Goal: Information Seeking & Learning: Learn about a topic

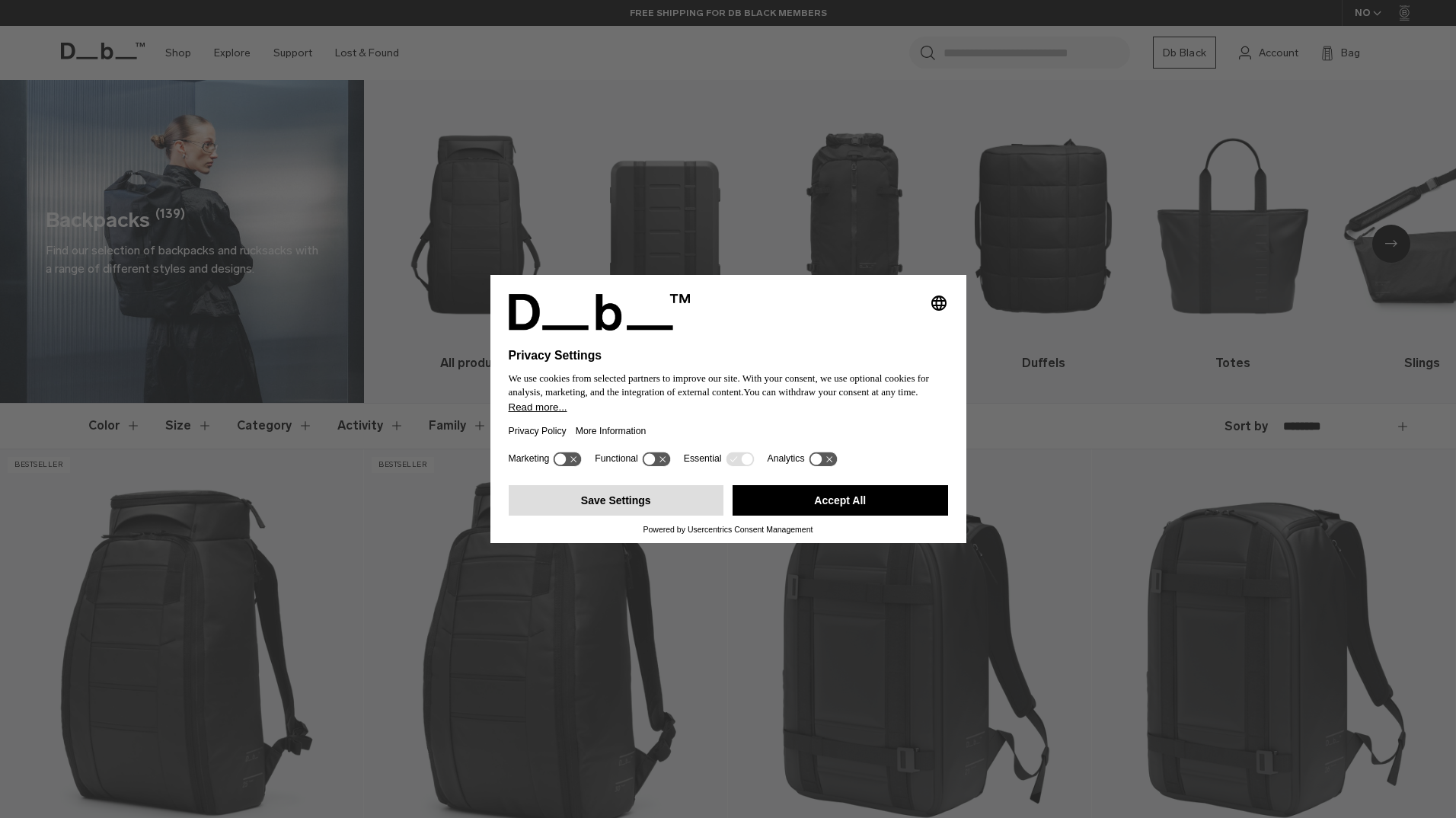
click at [620, 503] on button "Save Settings" at bounding box center [616, 500] width 216 height 30
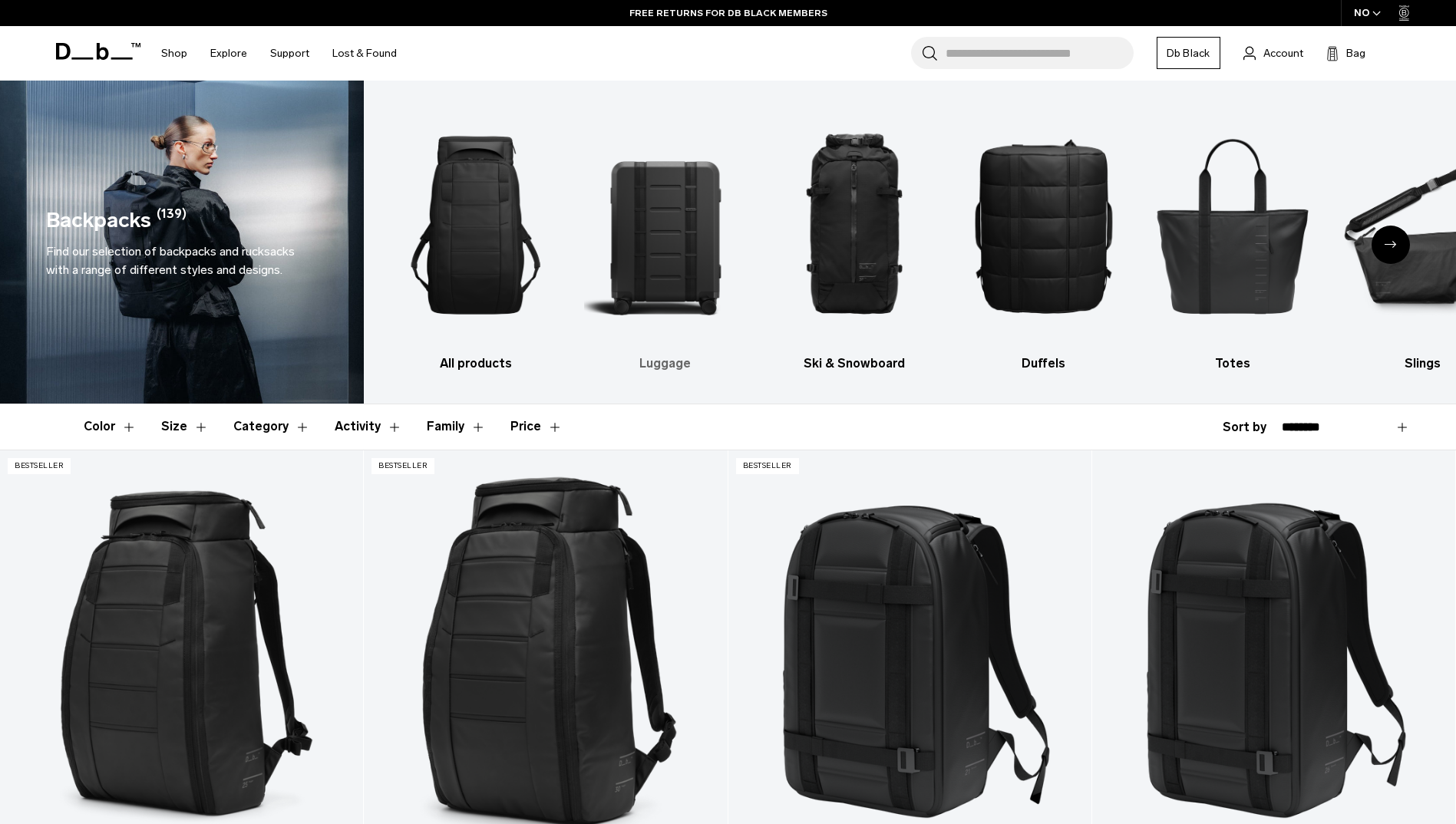
click at [668, 281] on img "2 / 10" at bounding box center [665, 225] width 163 height 243
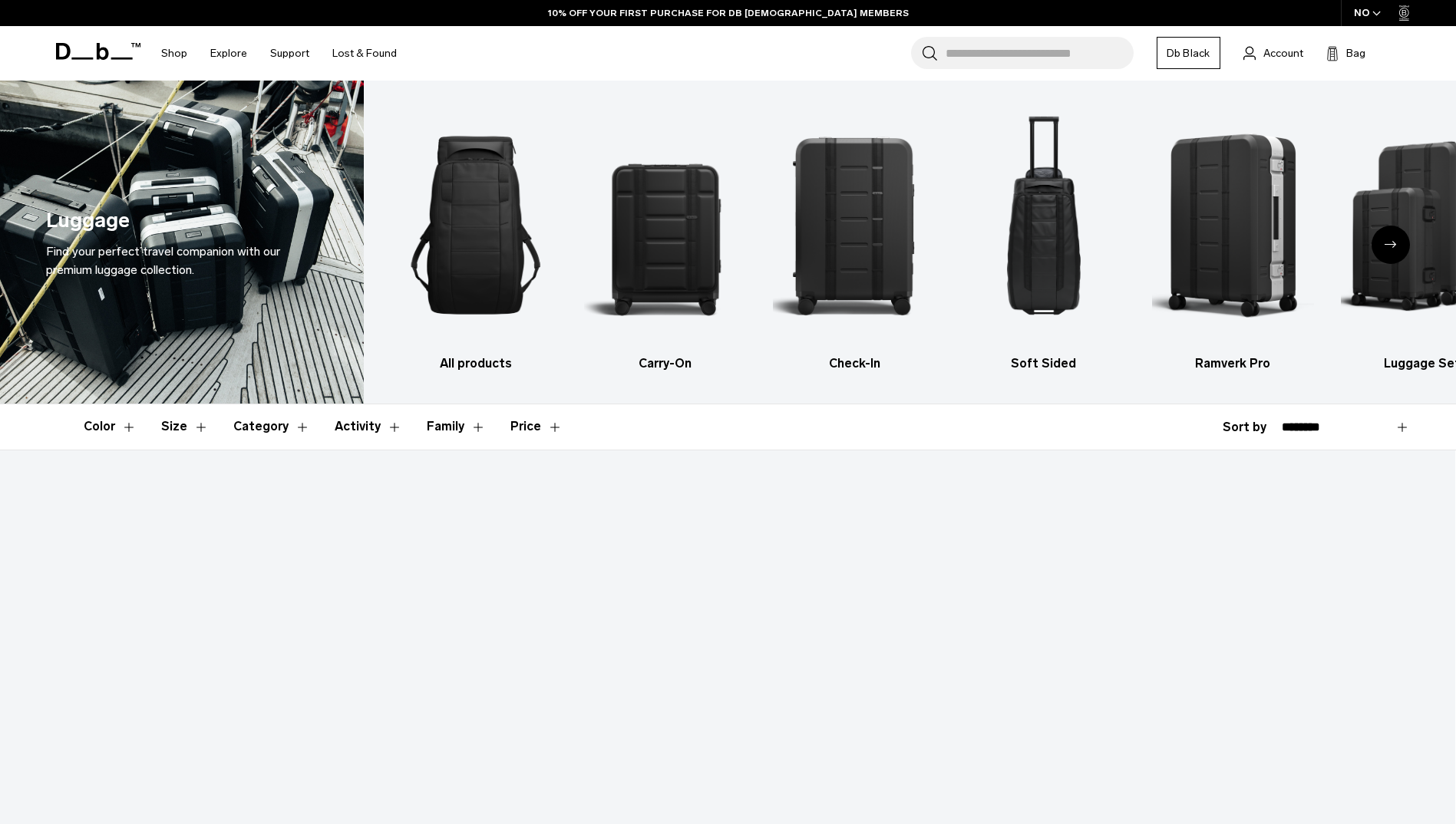
click at [1392, 247] on icon "Next slide" at bounding box center [1390, 245] width 12 height 7
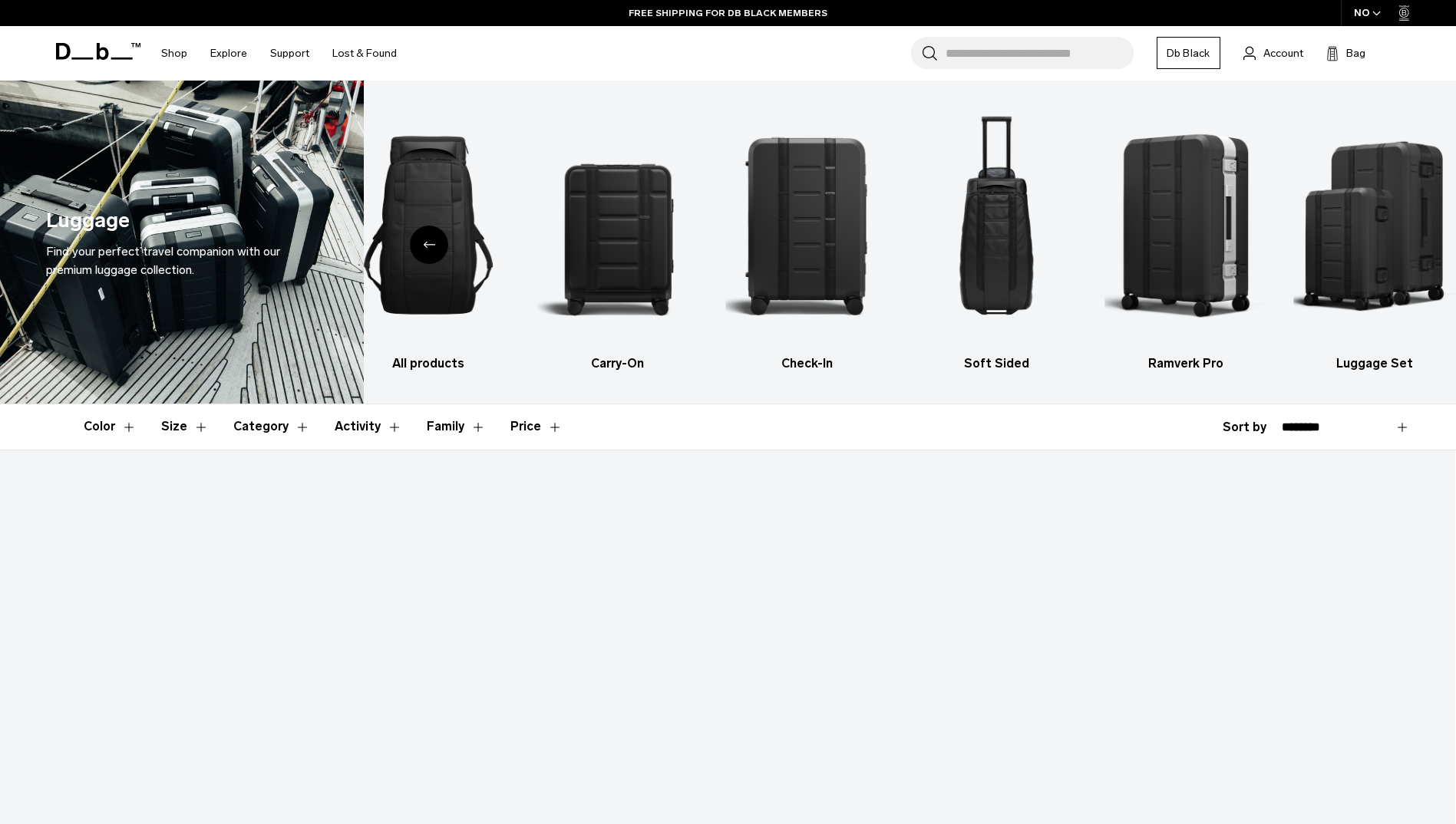
click at [427, 243] on icon "Previous slide" at bounding box center [428, 245] width 12 height 7
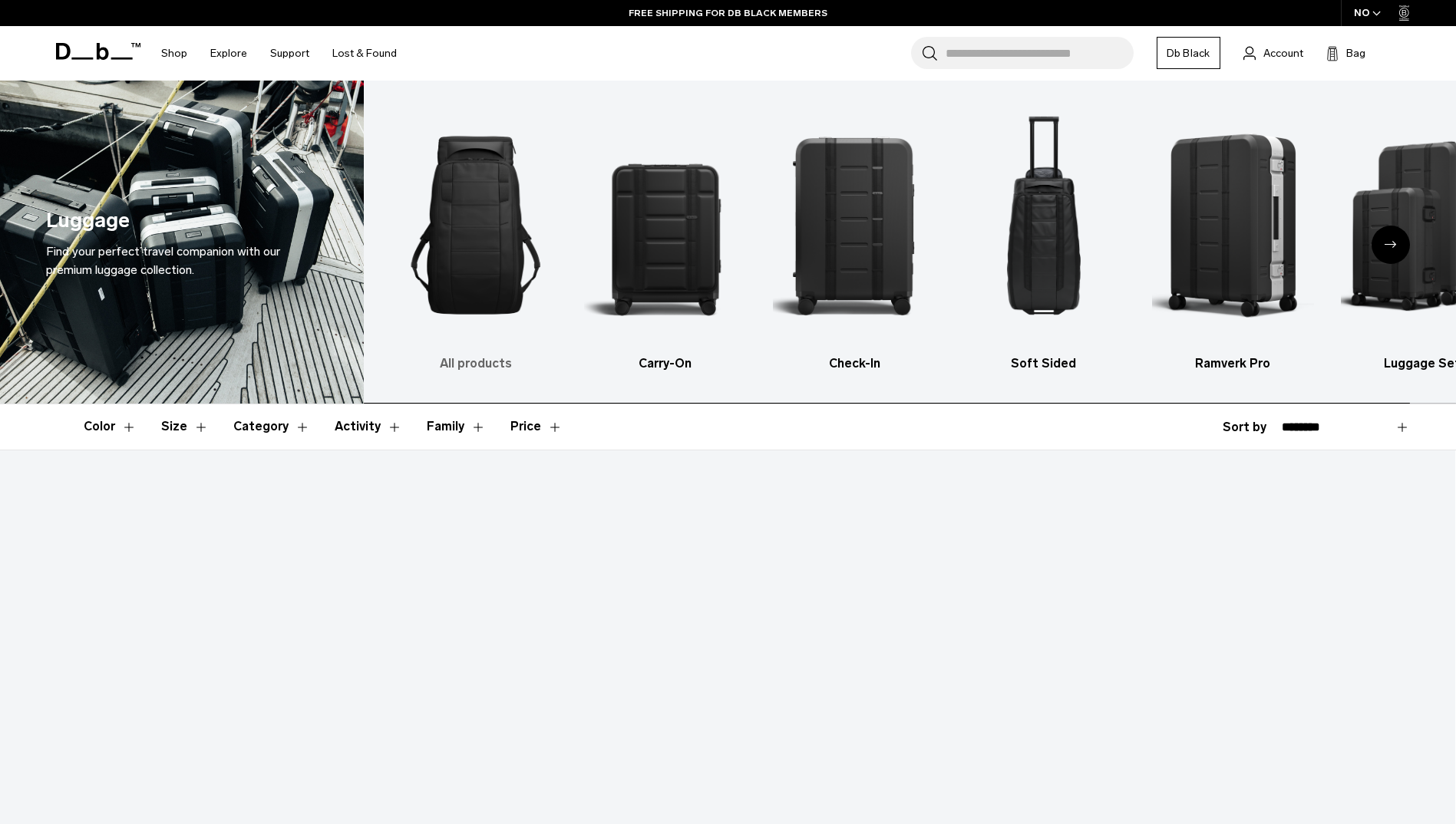
click at [476, 275] on img "1 / 6" at bounding box center [476, 225] width 163 height 243
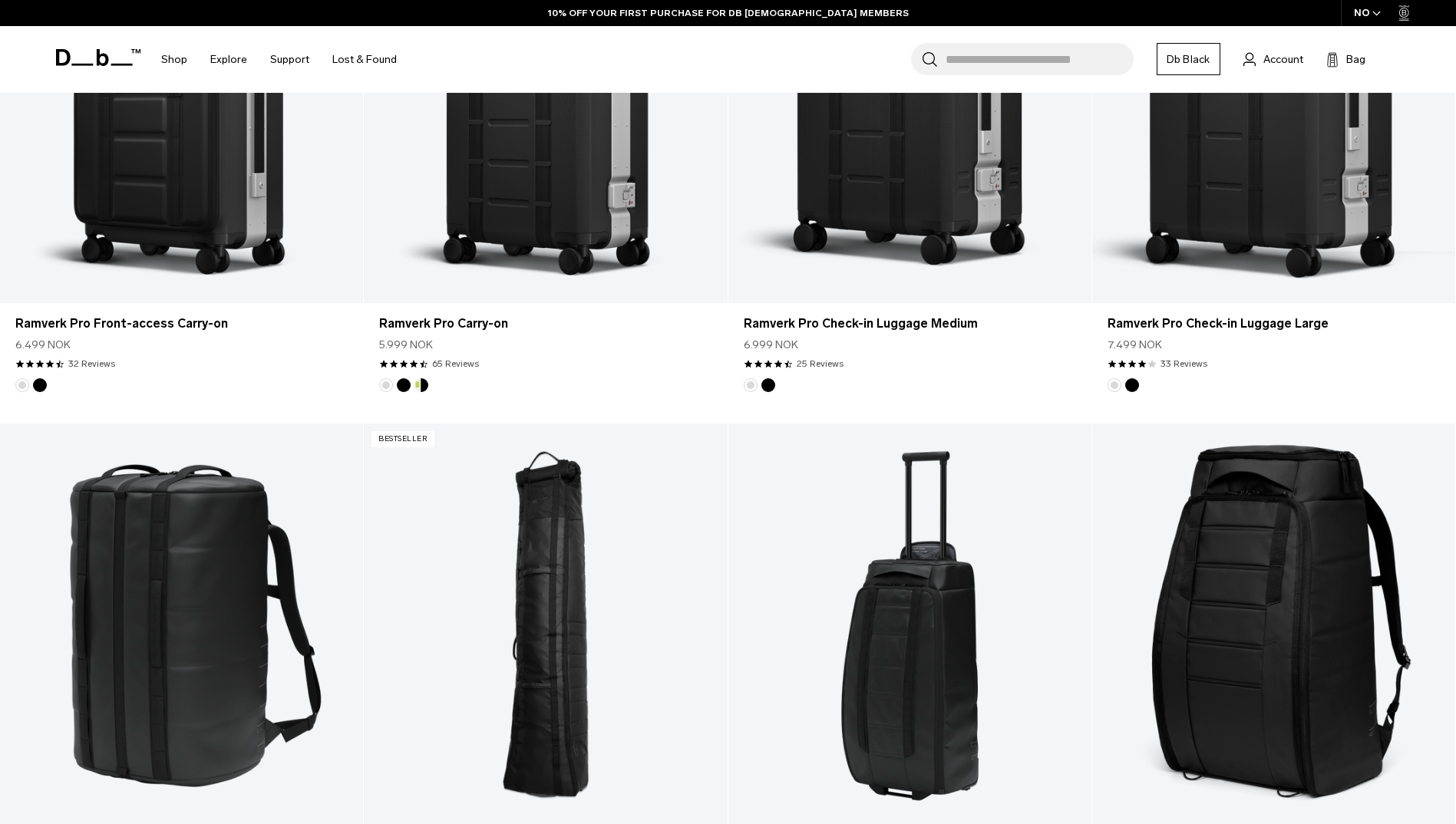
scroll to position [1305, 0]
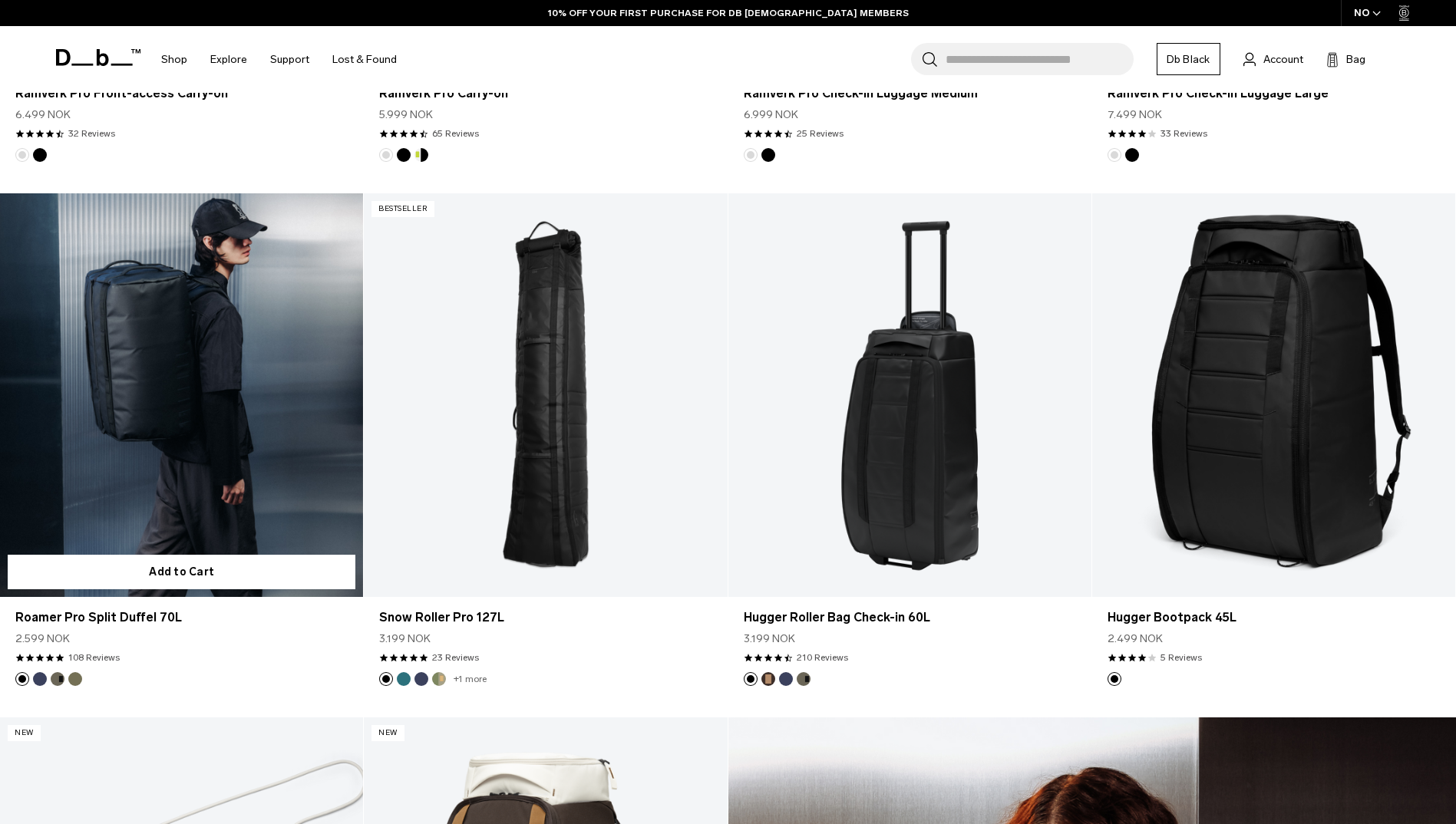
click at [117, 346] on link "Roamer Pro Split Duffel 70L" at bounding box center [181, 395] width 363 height 403
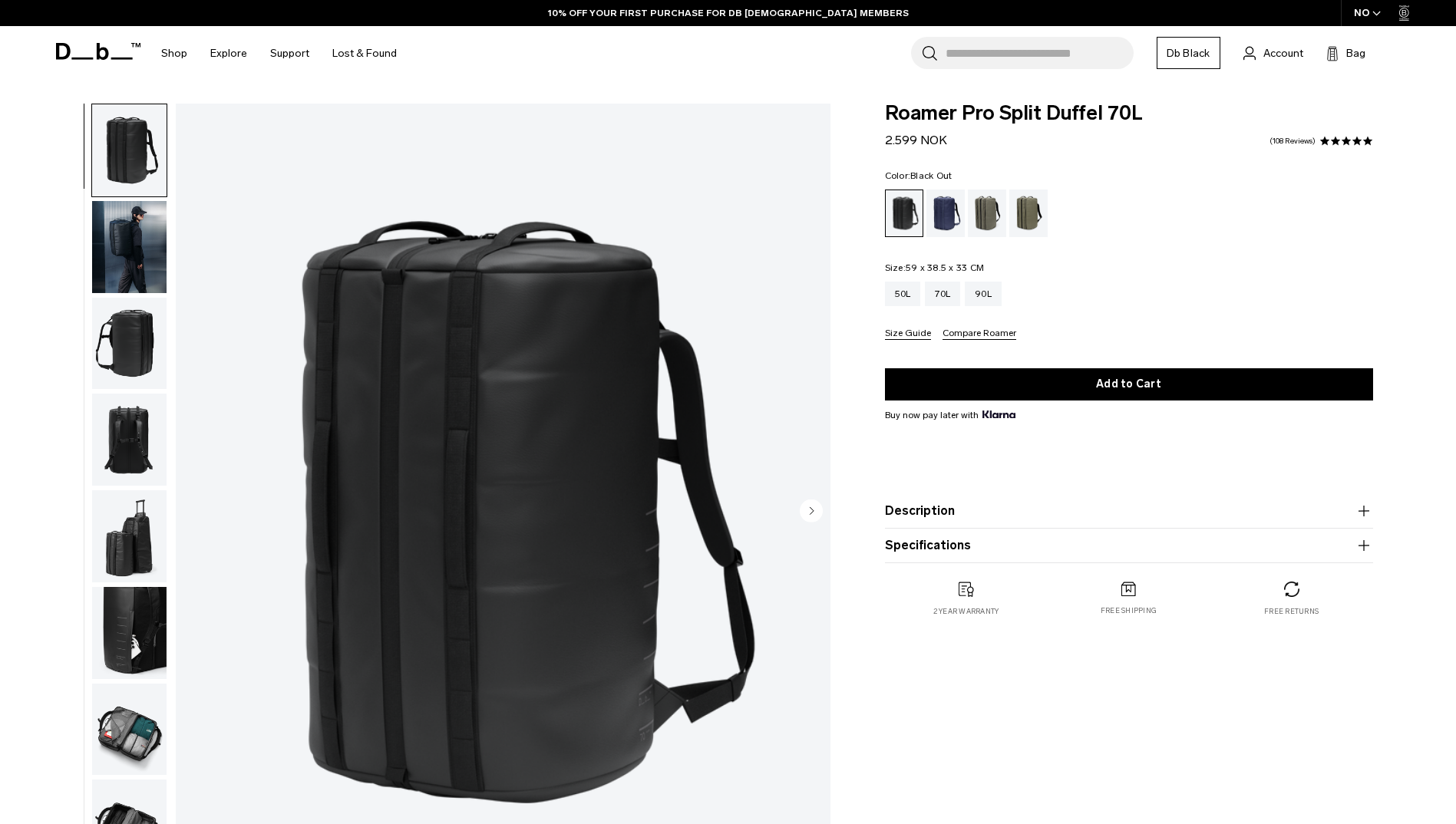
click at [150, 742] on img "button" at bounding box center [128, 730] width 74 height 92
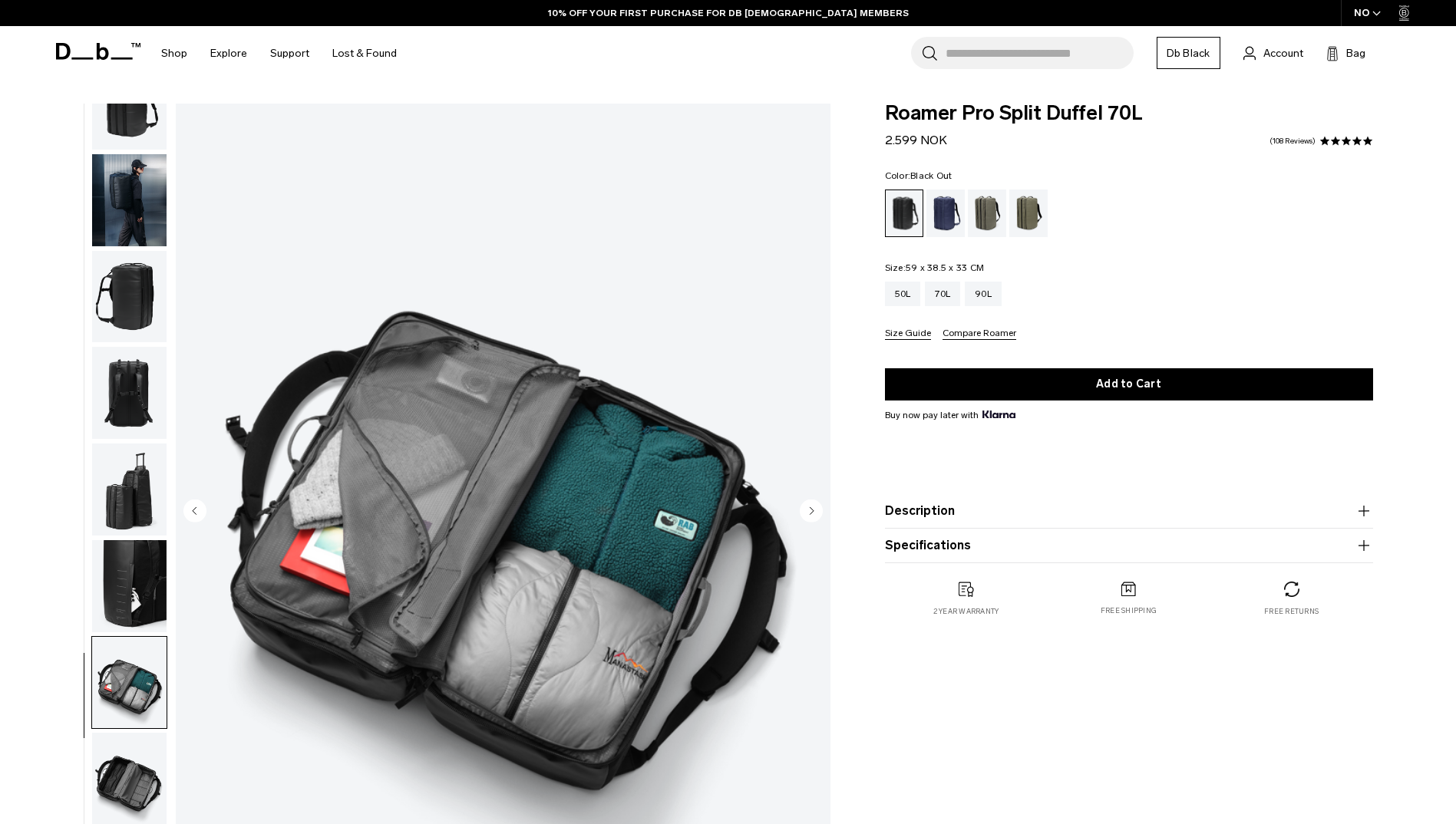
scroll to position [49, 0]
click at [141, 489] on img "button" at bounding box center [128, 488] width 74 height 92
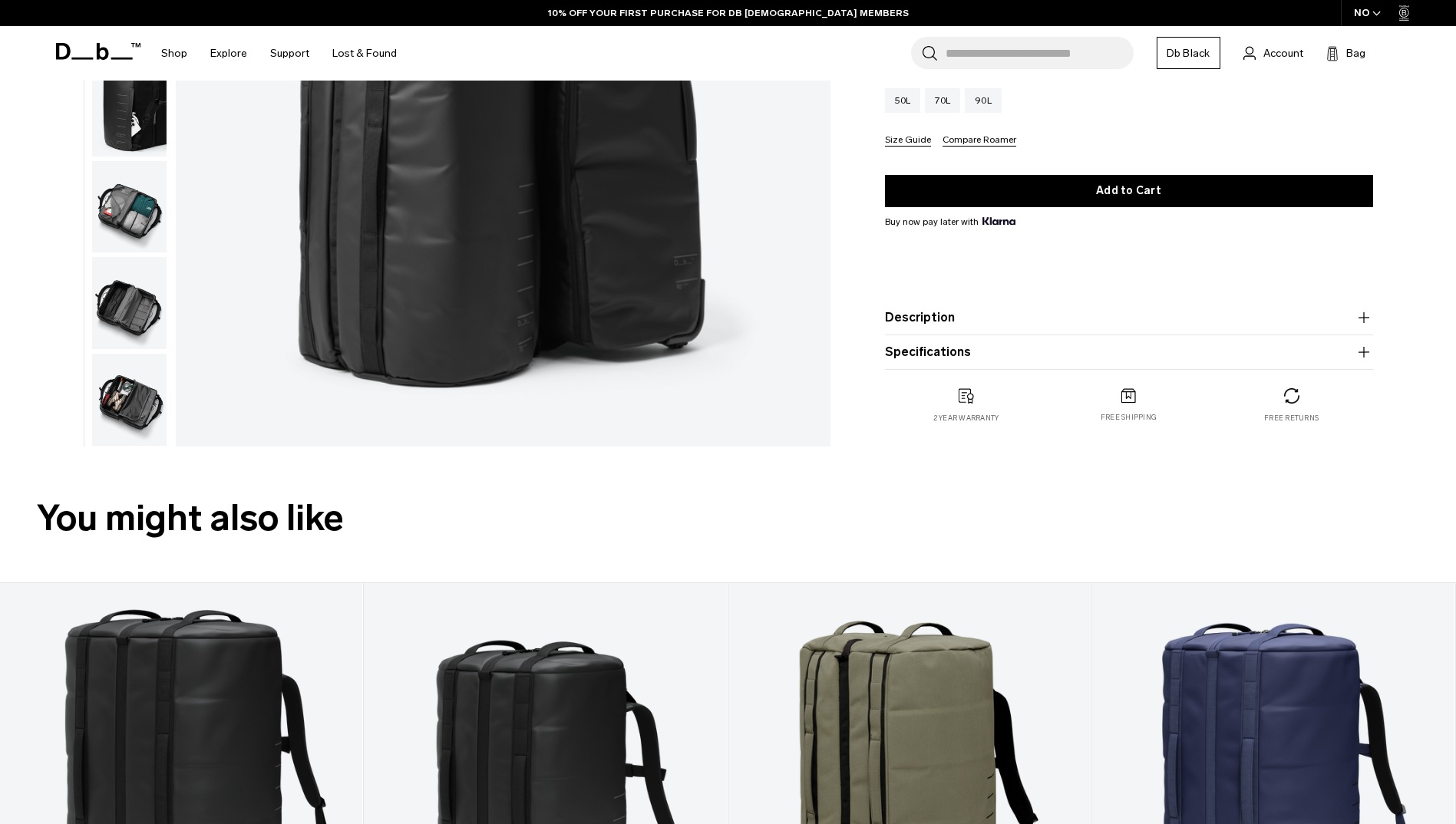
scroll to position [614, 0]
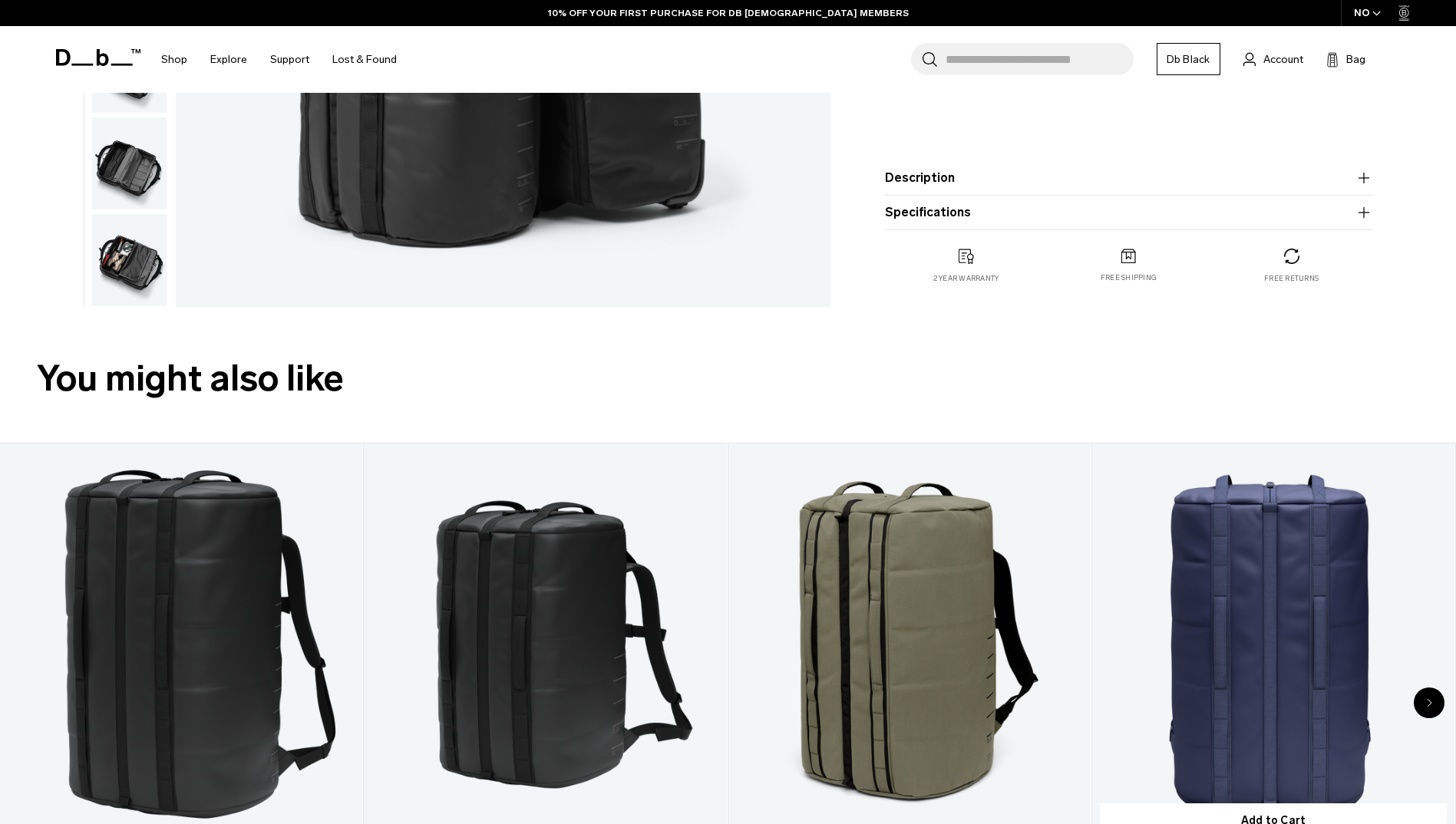
click at [1337, 584] on link "Roamer Pro Split Duffel 70L" at bounding box center [1273, 645] width 362 height 403
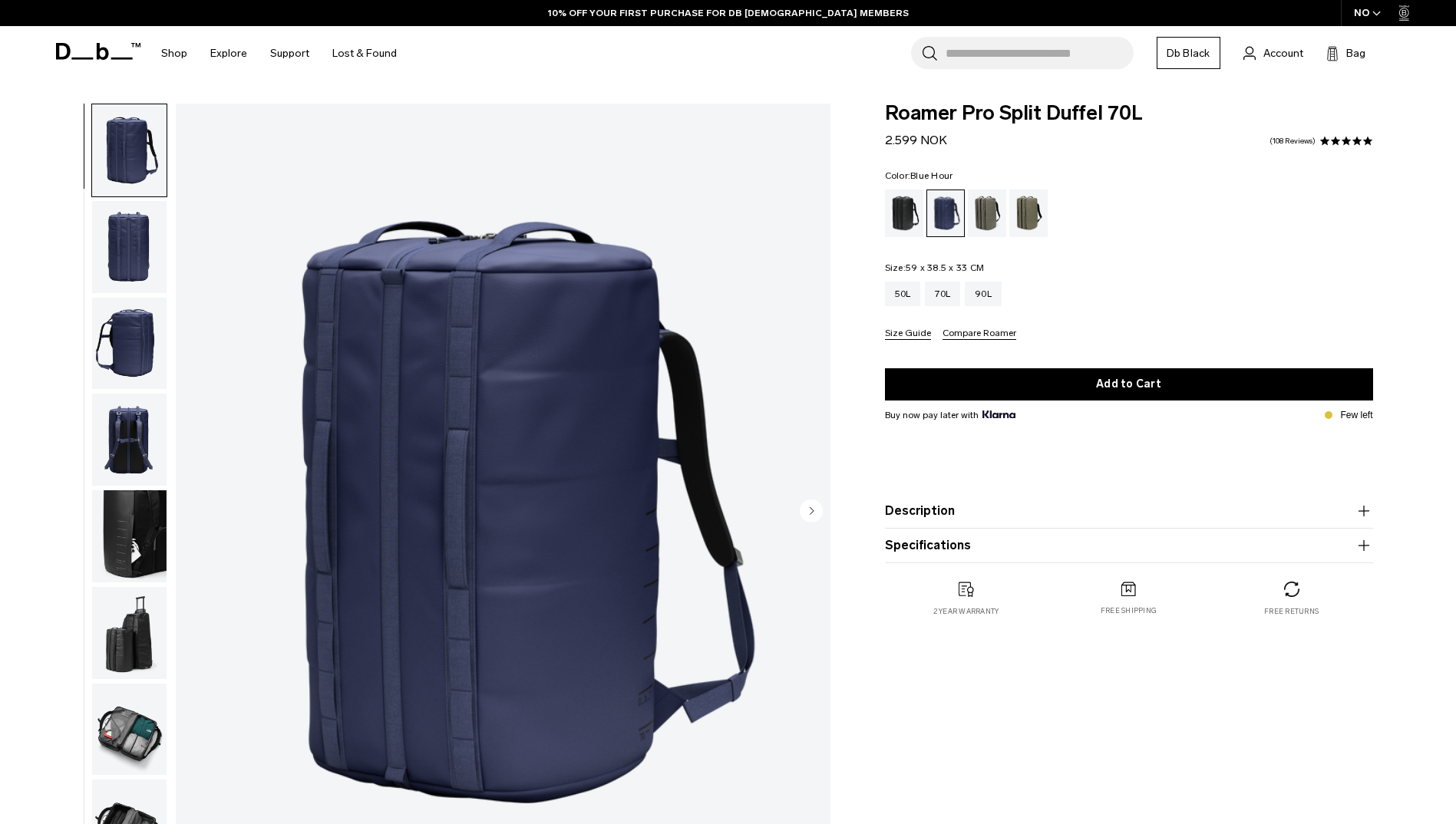
click at [137, 569] on img "button" at bounding box center [128, 536] width 74 height 92
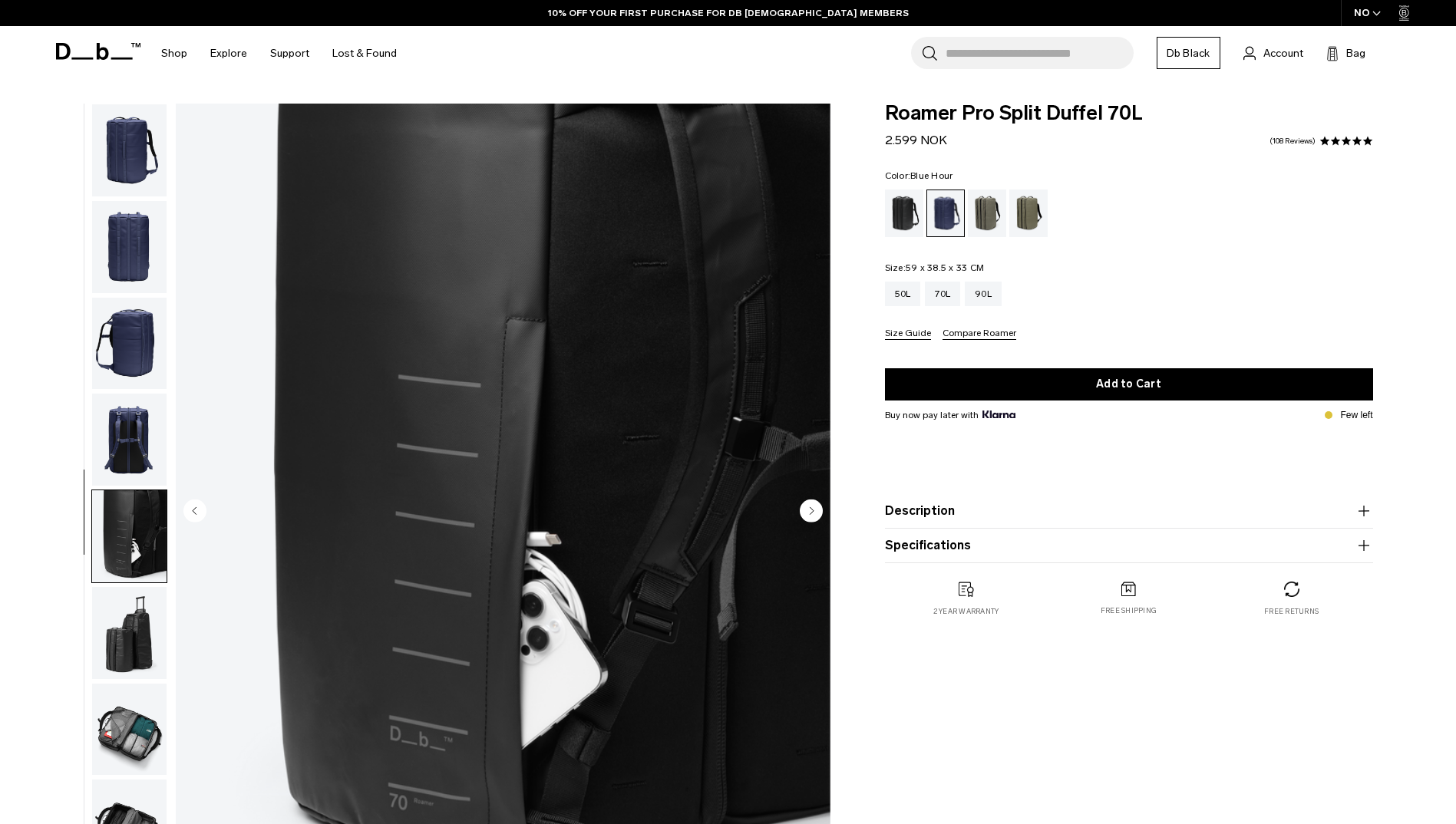
scroll to position [49, 0]
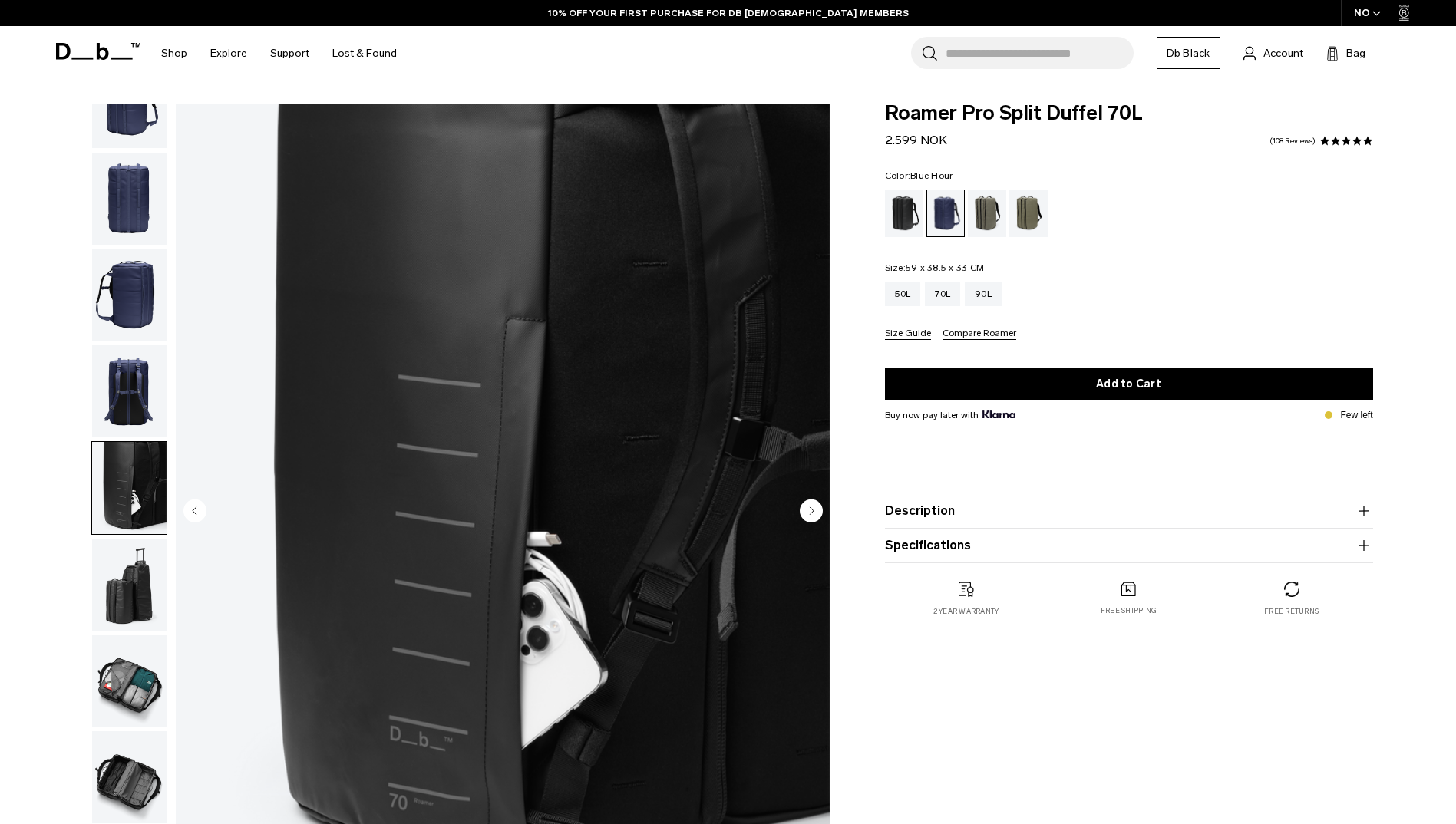
click at [159, 678] on img "button" at bounding box center [128, 681] width 74 height 92
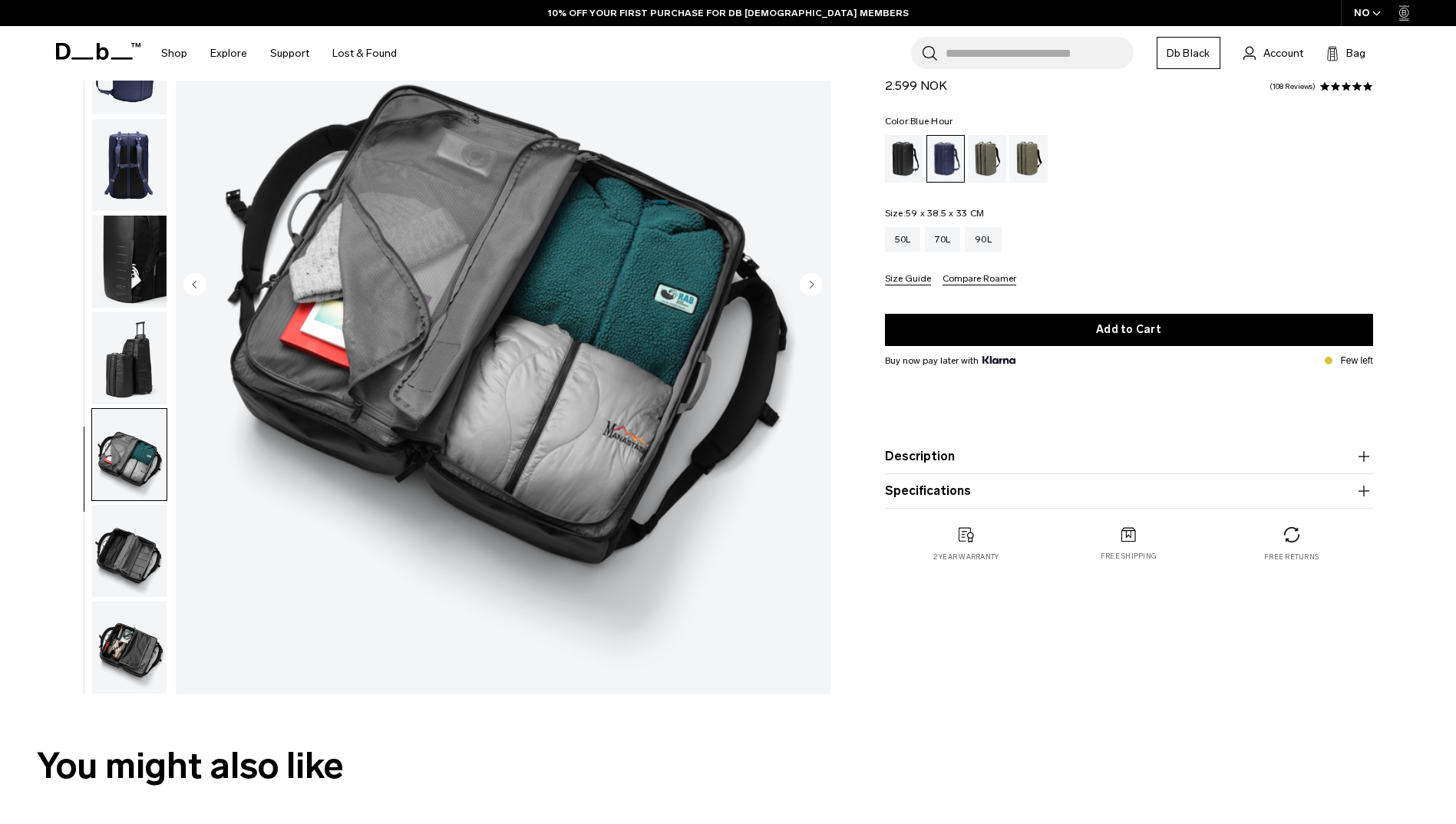
scroll to position [230, 0]
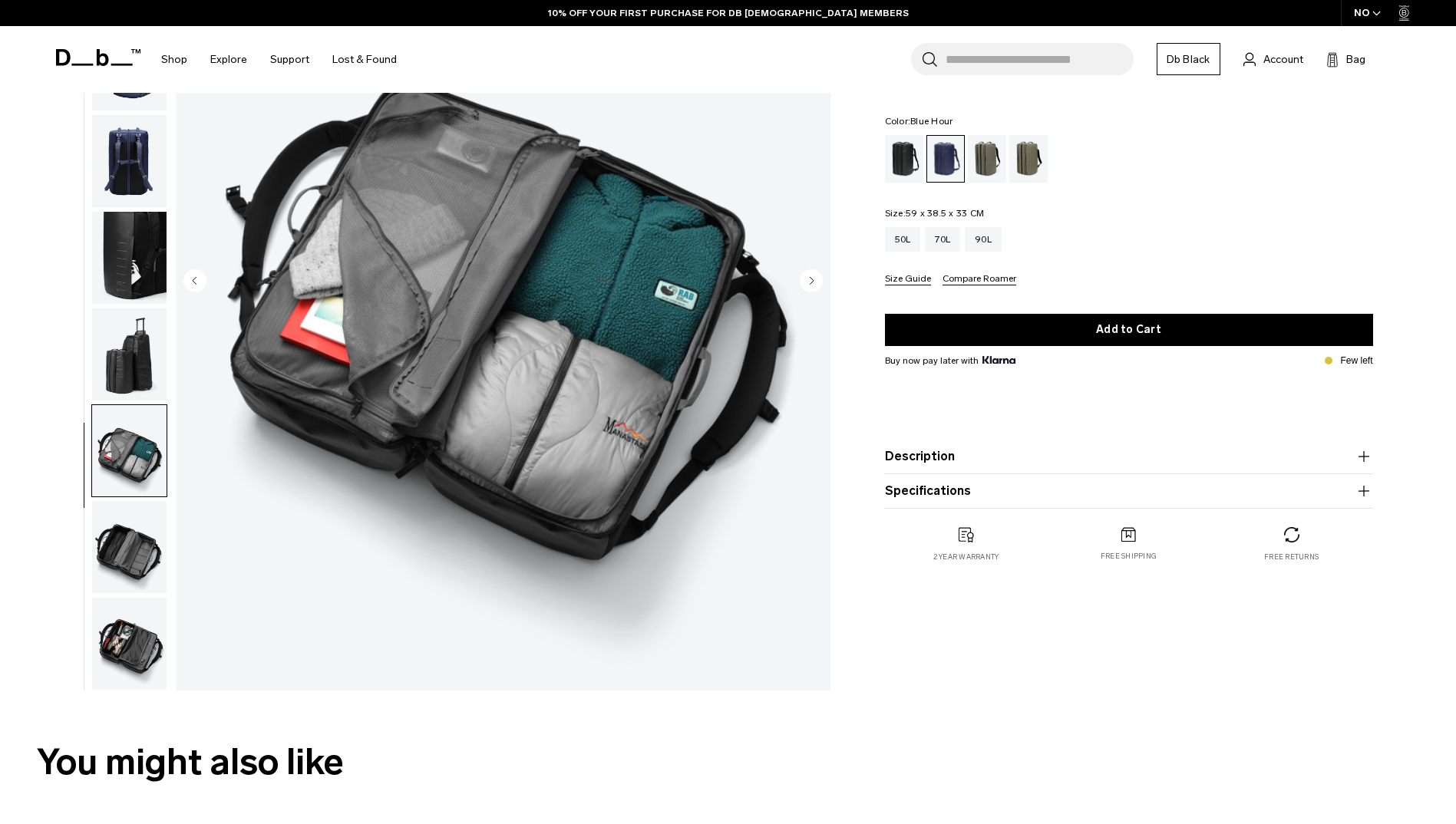
click at [135, 641] on img "button" at bounding box center [128, 643] width 74 height 92
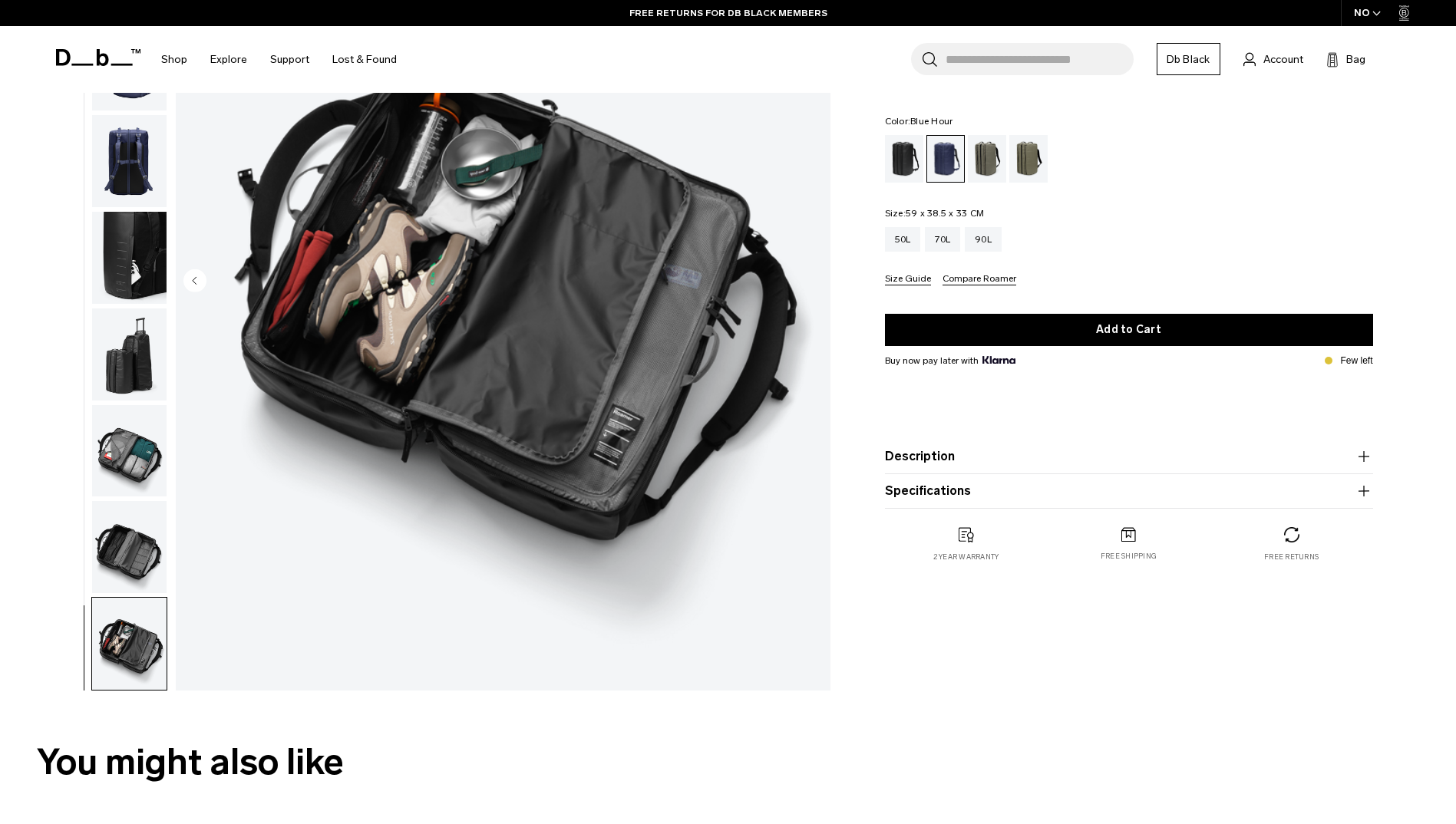
click at [147, 262] on img "button" at bounding box center [128, 258] width 74 height 92
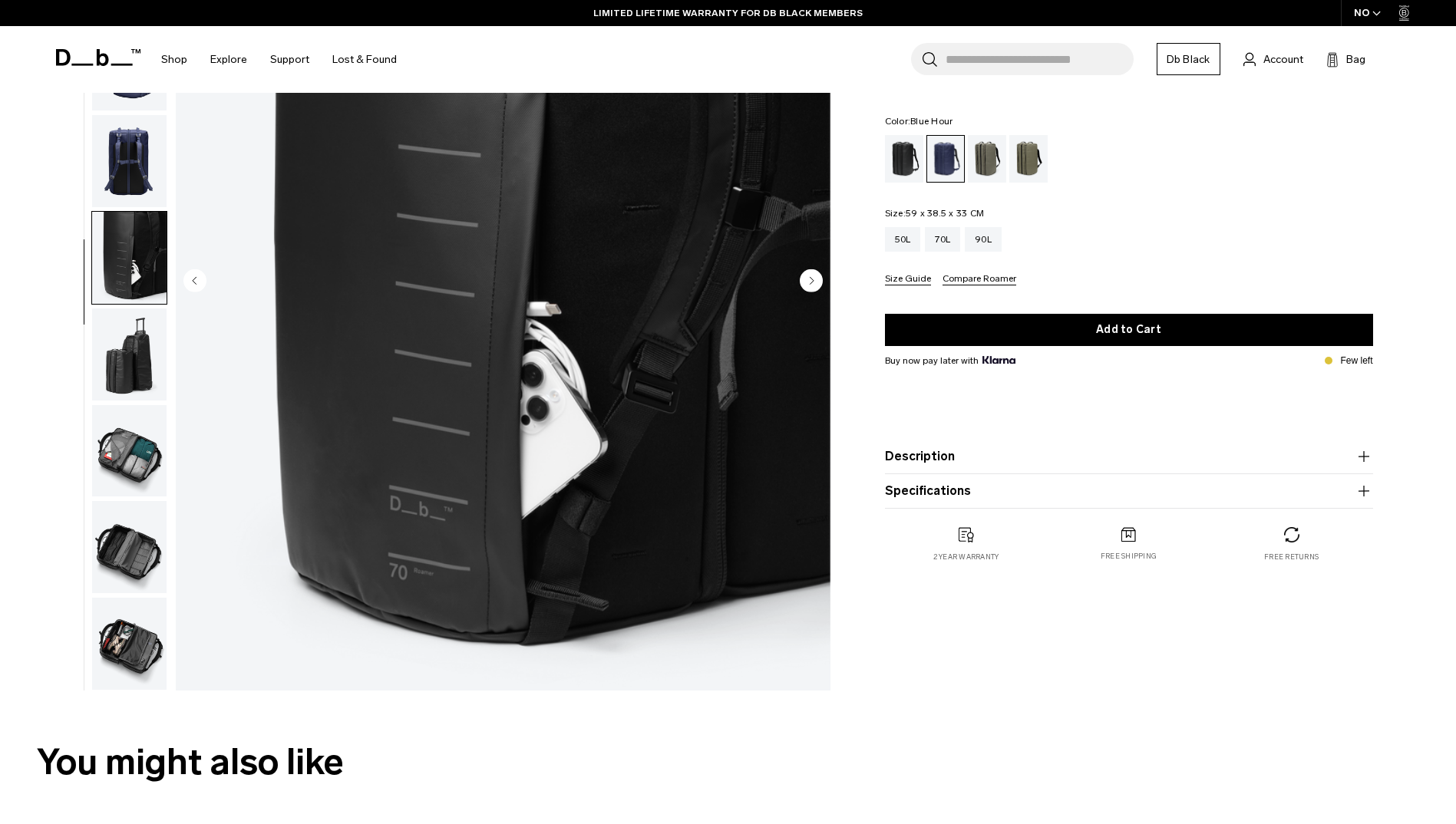
click at [145, 464] on img "button" at bounding box center [128, 451] width 74 height 92
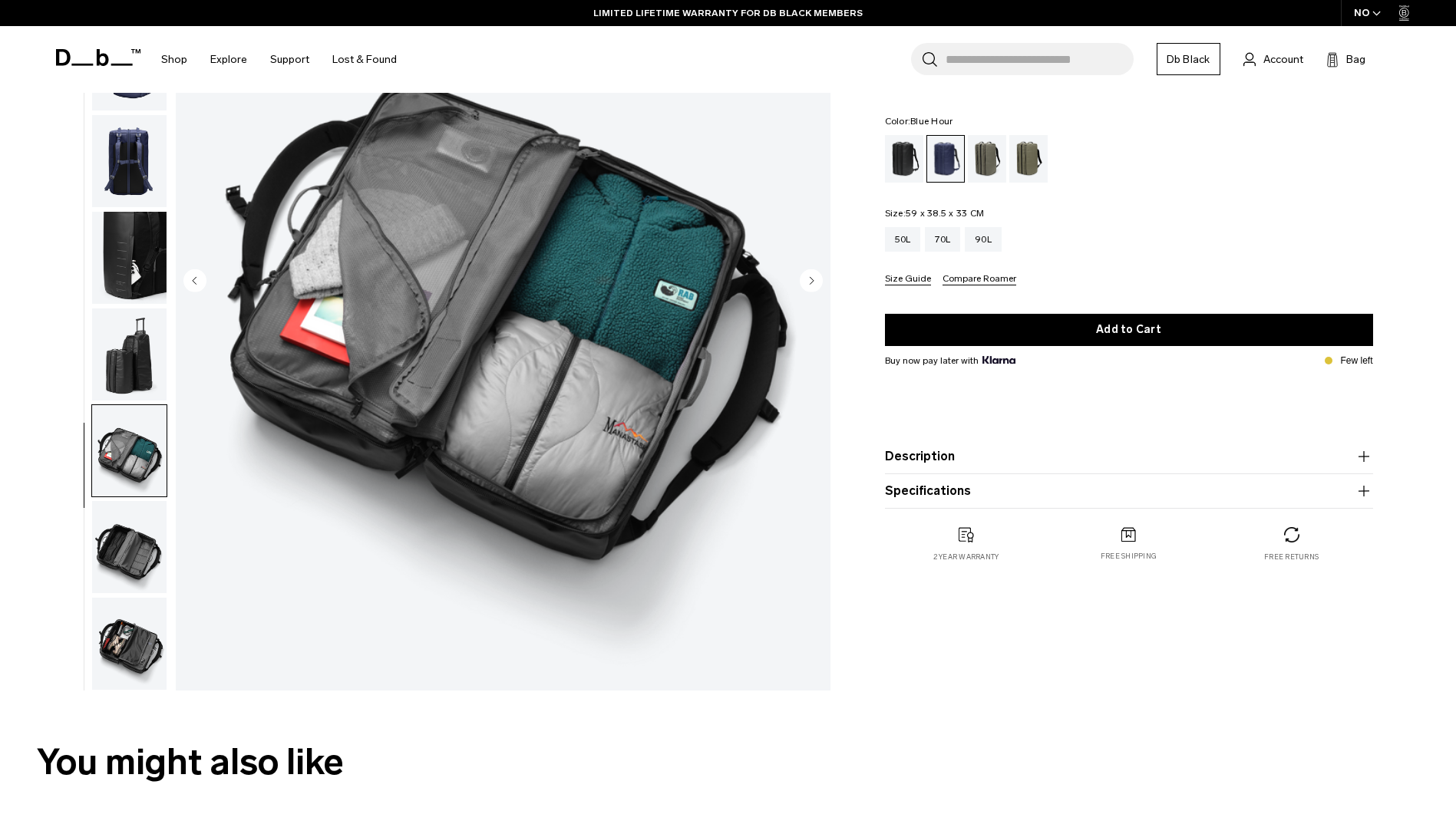
click at [144, 605] on img "button" at bounding box center [128, 643] width 74 height 92
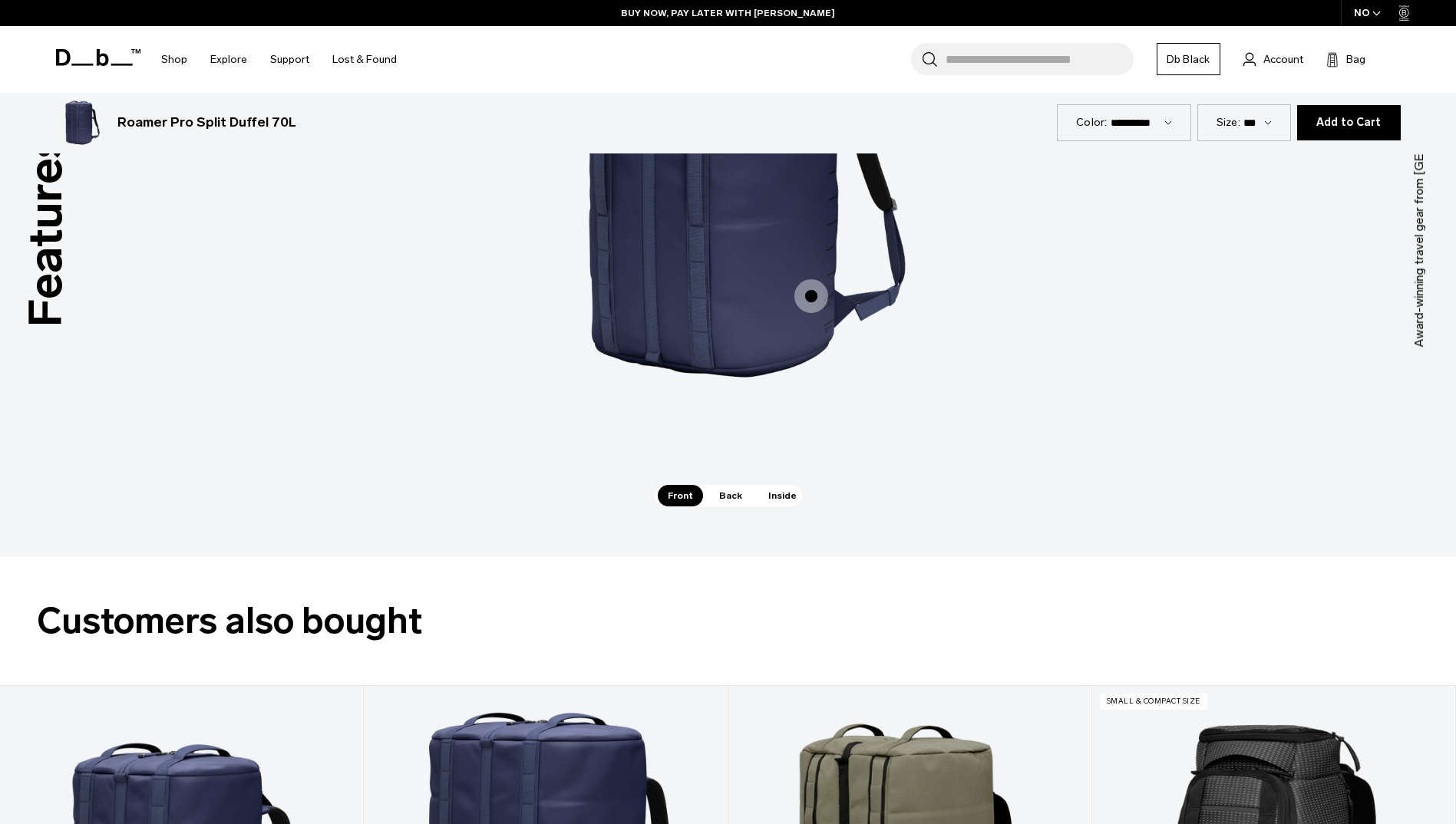
scroll to position [2072, 0]
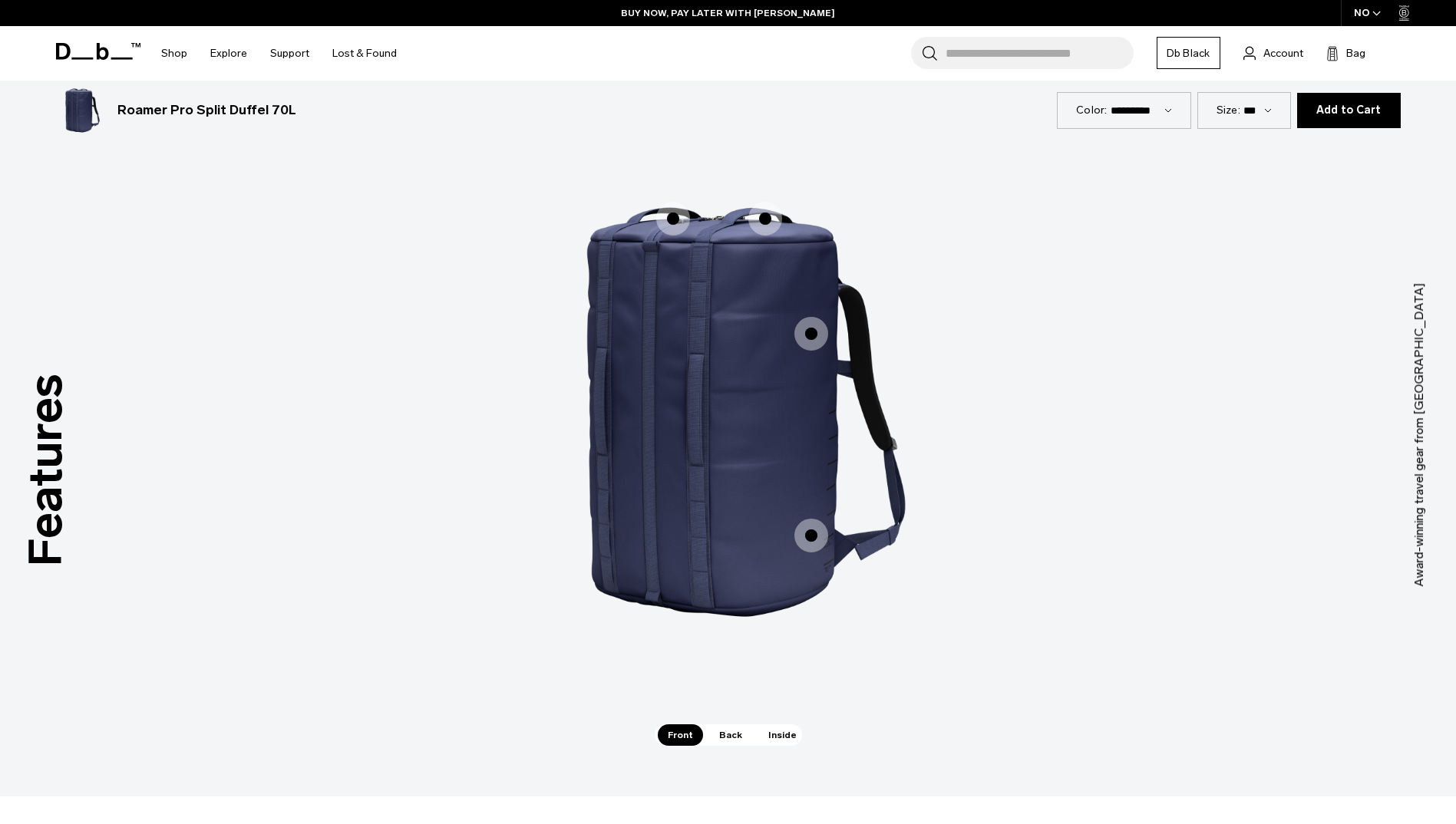
click at [803, 533] on span "1 / 3" at bounding box center [811, 535] width 34 height 34
click at [805, 535] on span "1 / 3" at bounding box center [811, 535] width 34 height 34
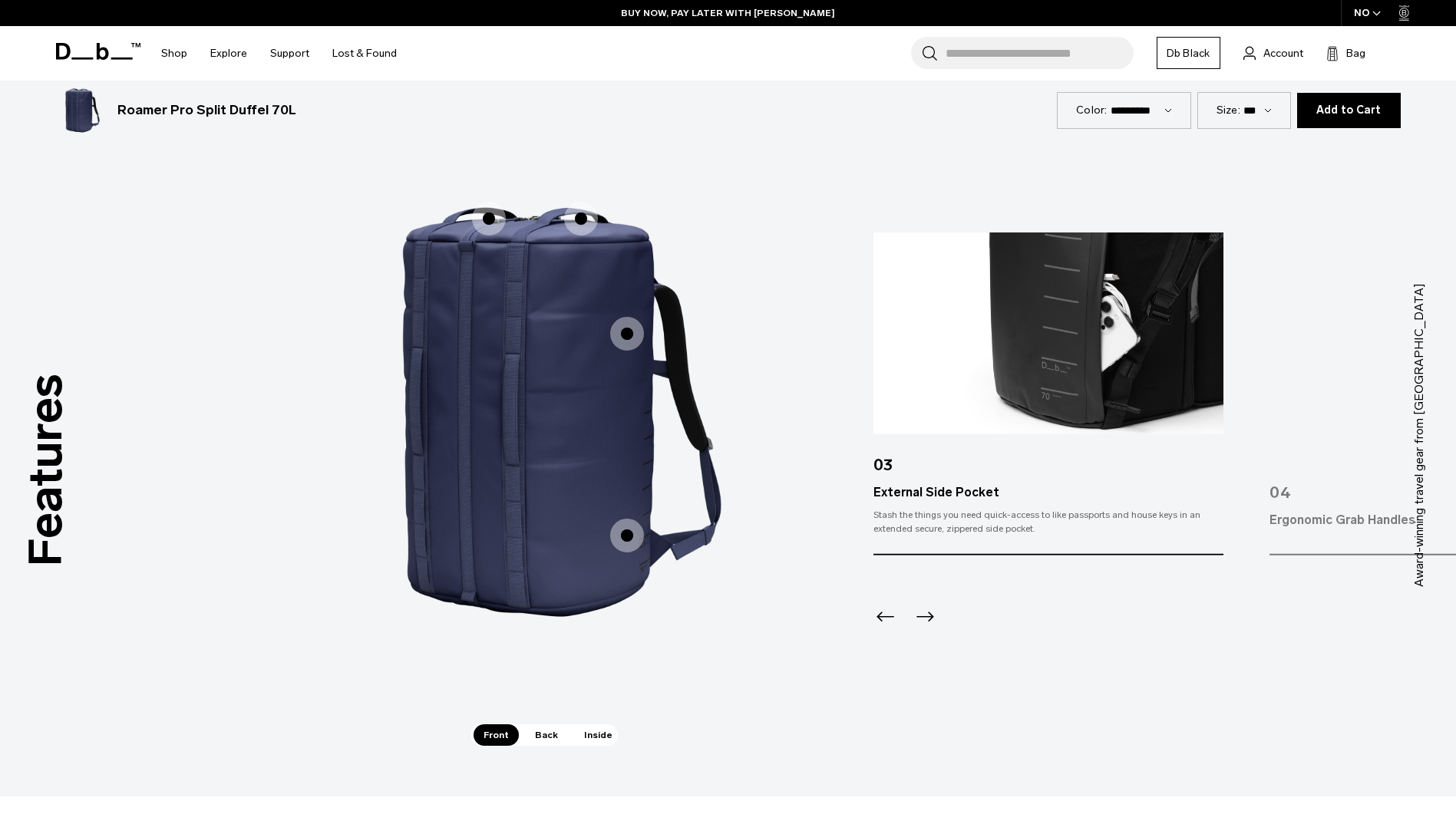
click at [641, 327] on span "1 / 3" at bounding box center [627, 334] width 34 height 34
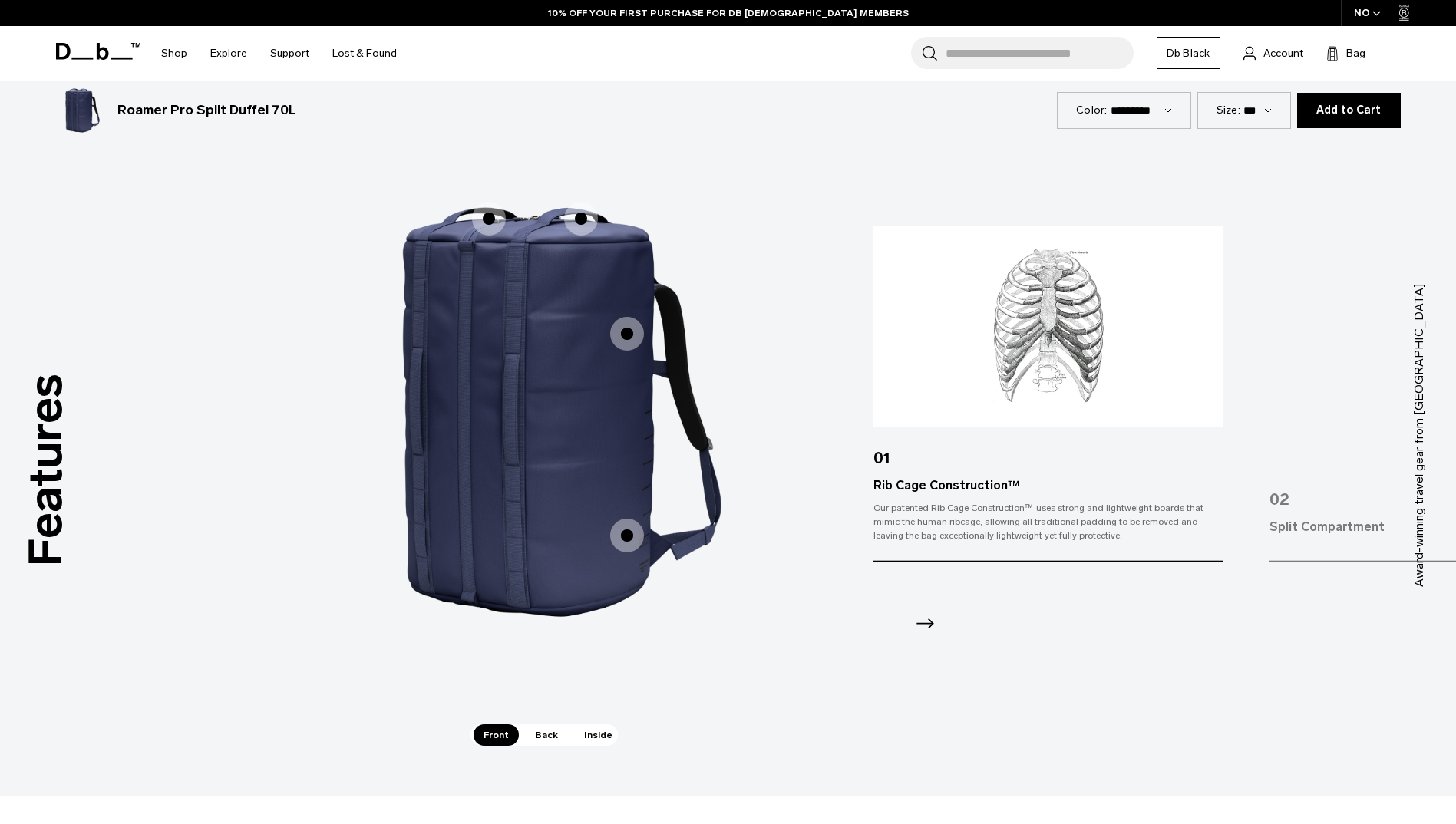
click at [926, 622] on icon "Next slide" at bounding box center [925, 623] width 25 height 25
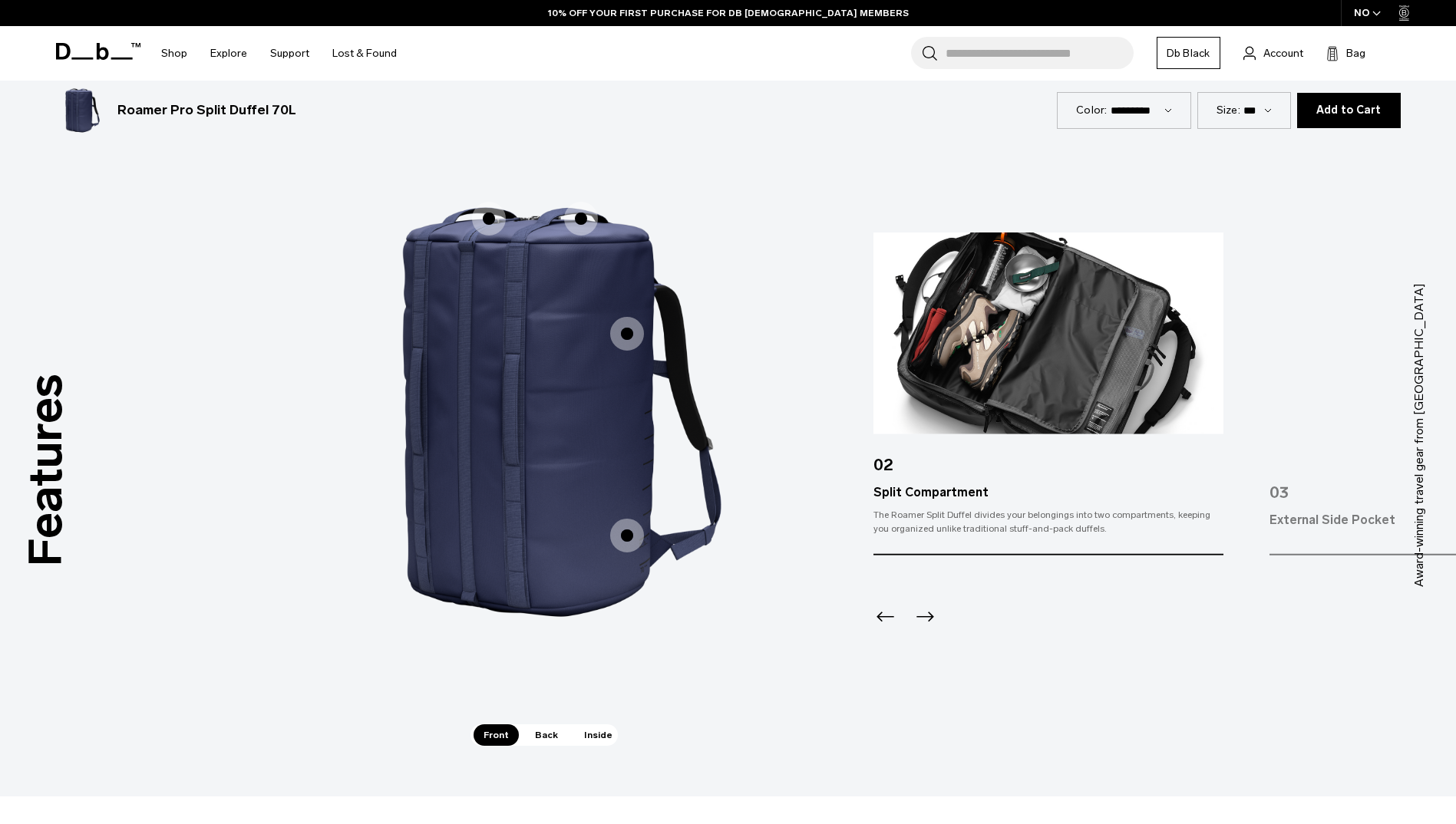
click at [926, 622] on icon "Next slide" at bounding box center [925, 616] width 25 height 25
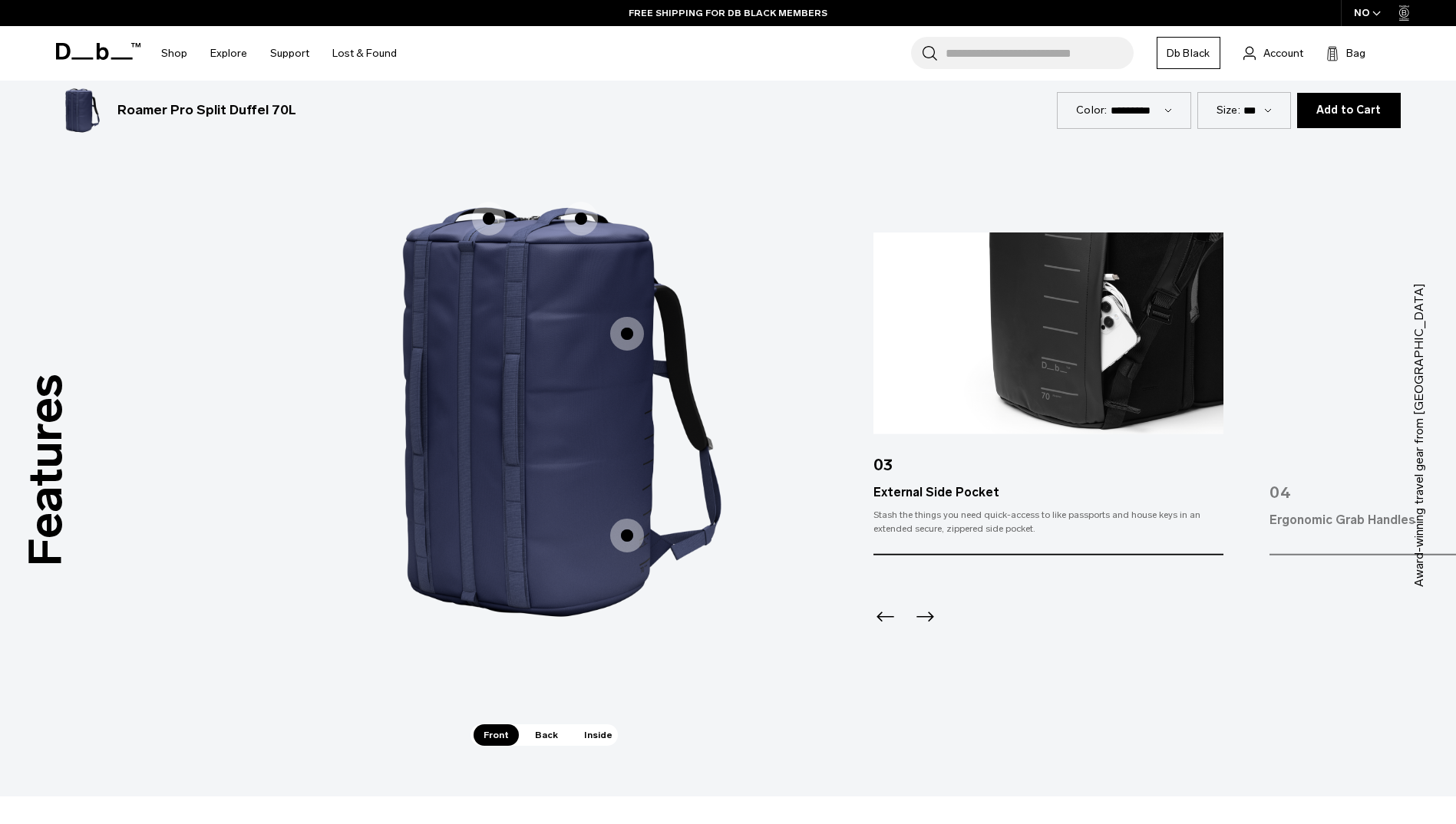
click at [926, 622] on icon "Next slide" at bounding box center [925, 616] width 25 height 25
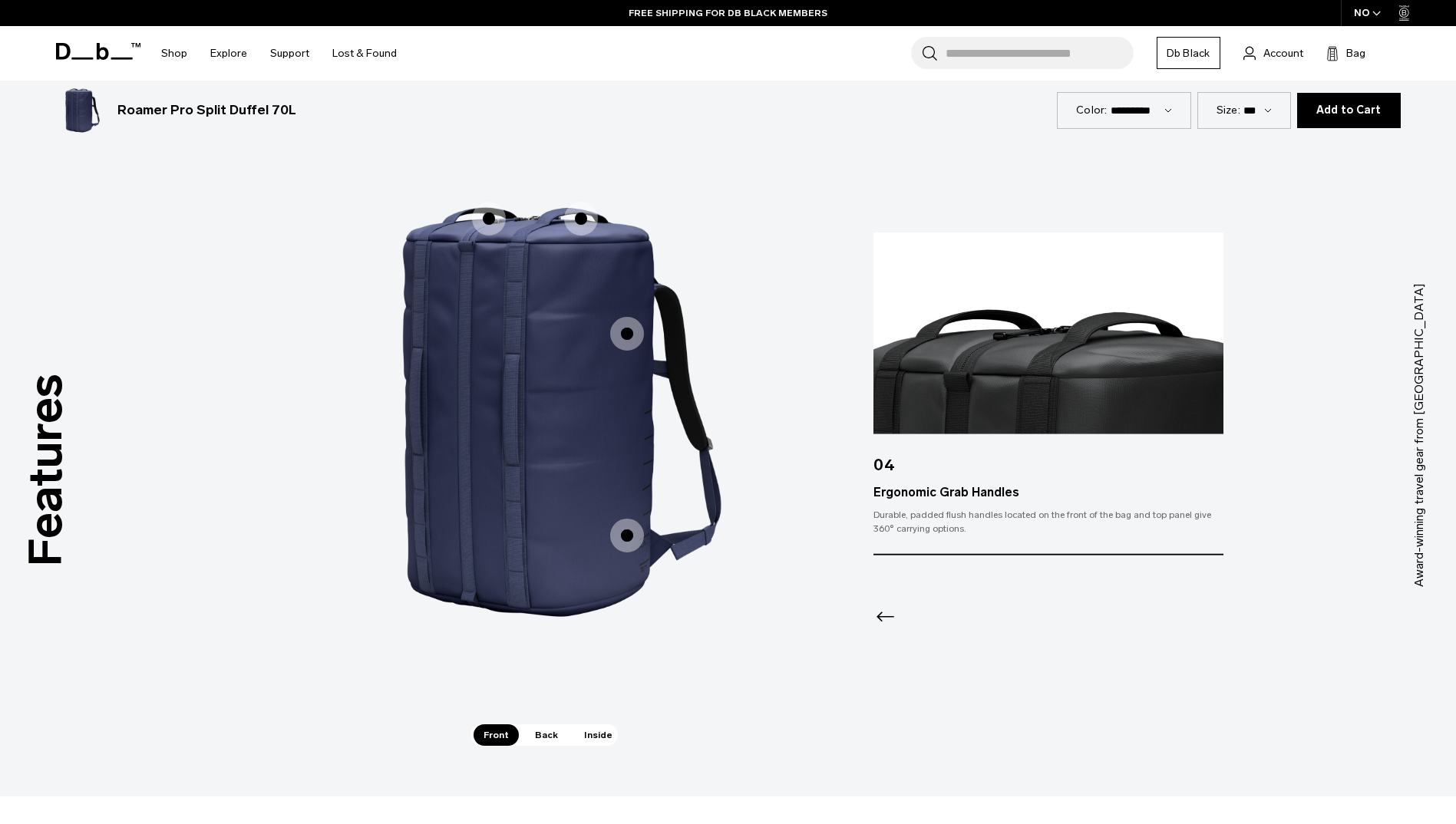
click at [926, 622] on div at bounding box center [1047, 596] width 349 height 82
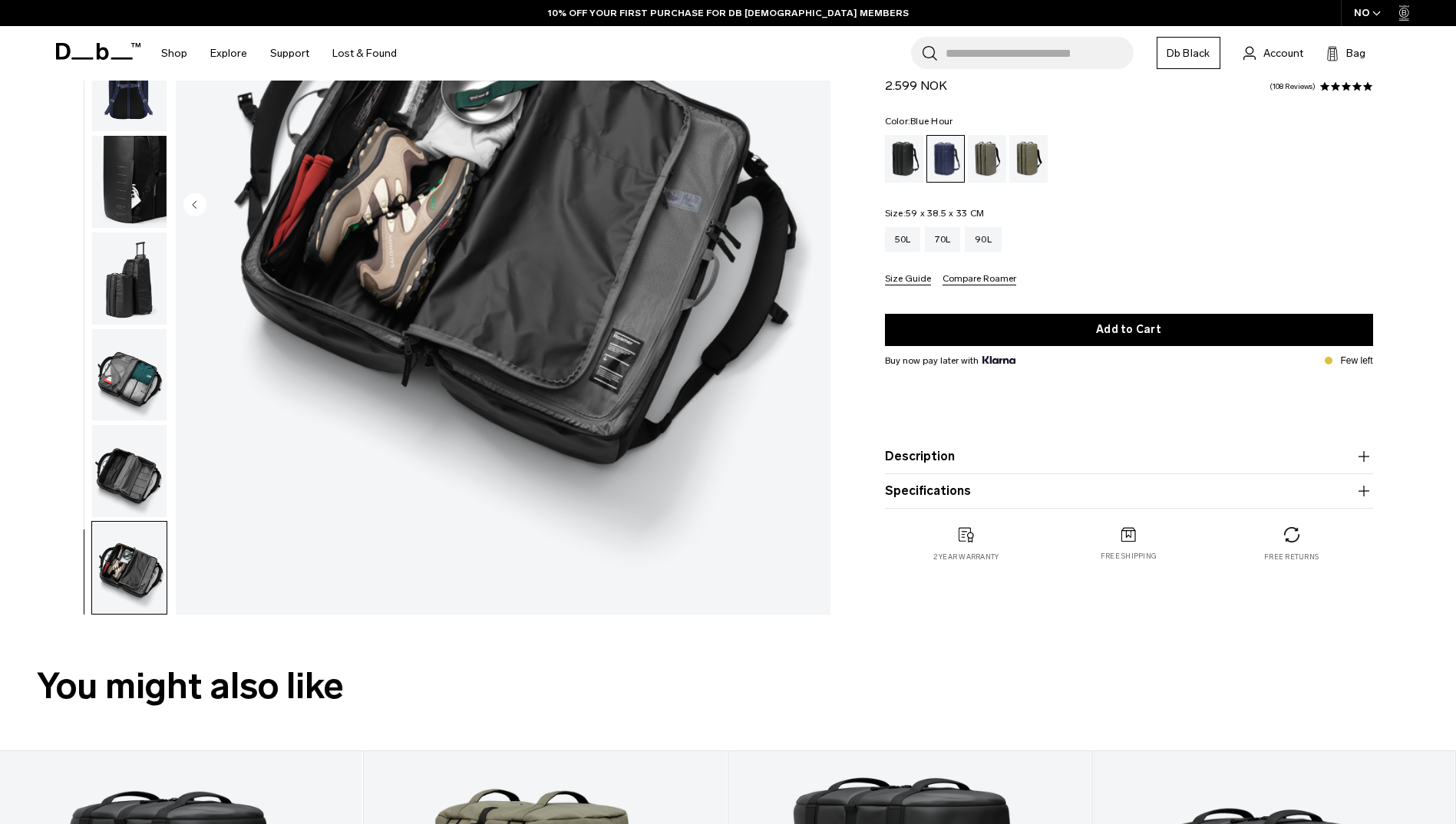
scroll to position [0, 0]
